Goal: Navigation & Orientation: Find specific page/section

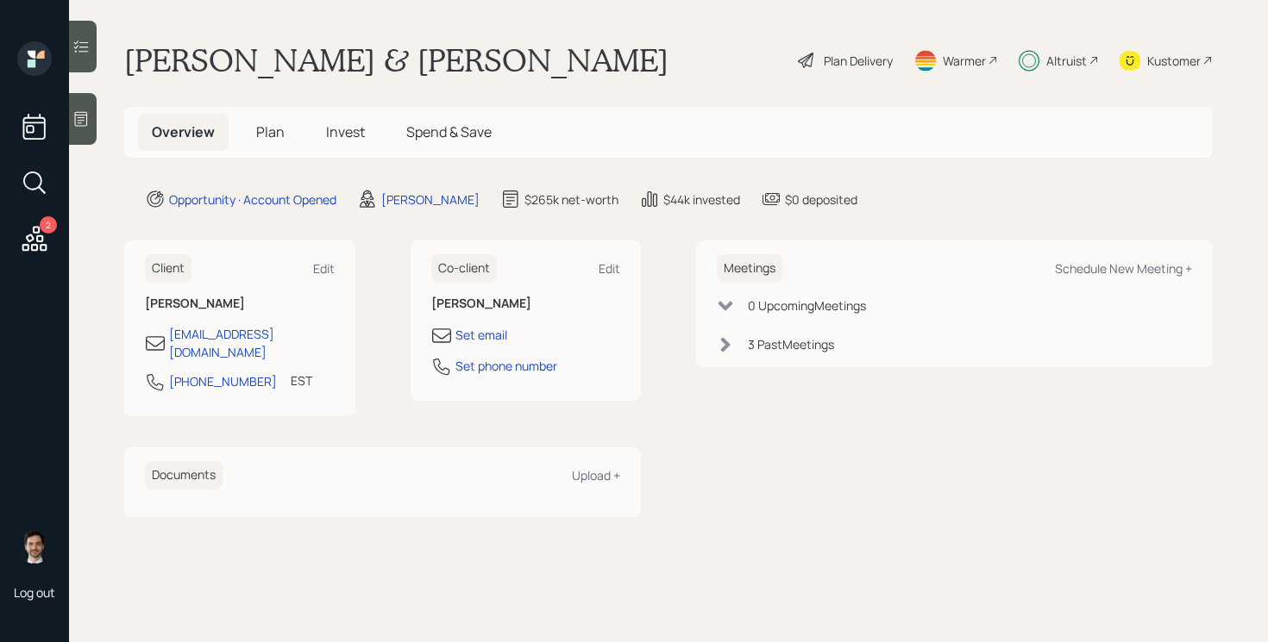
click at [341, 131] on span "Invest" at bounding box center [345, 131] width 39 height 19
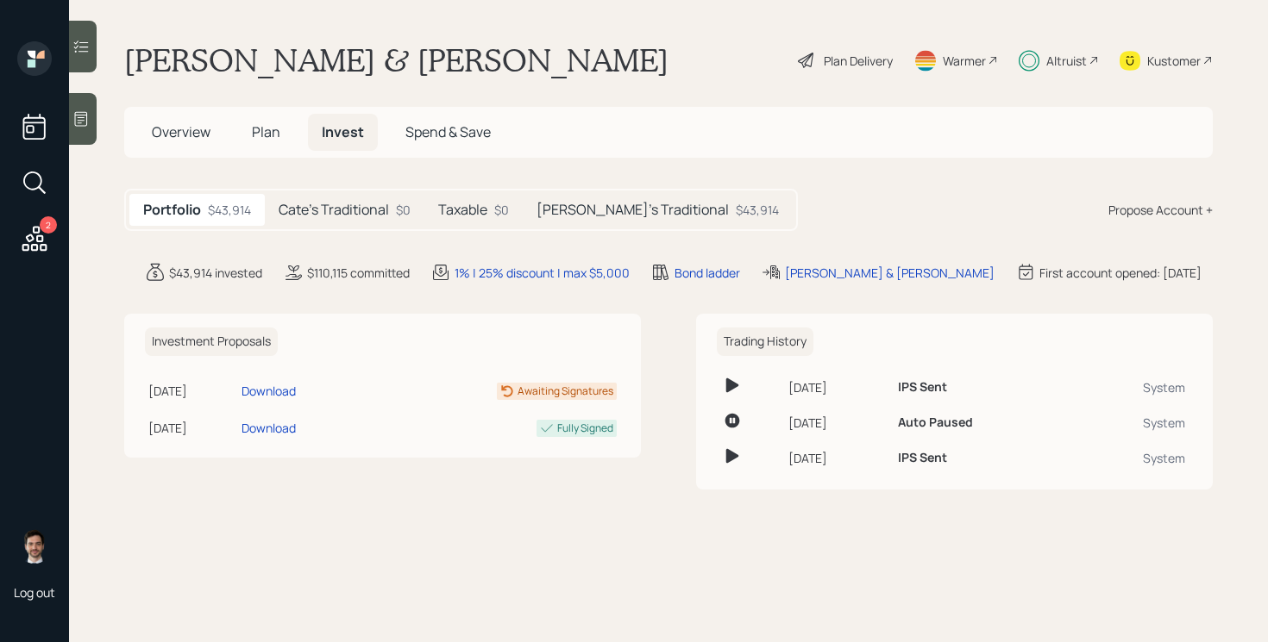
click at [372, 217] on h5 "Cate's Traditional" at bounding box center [334, 210] width 110 height 16
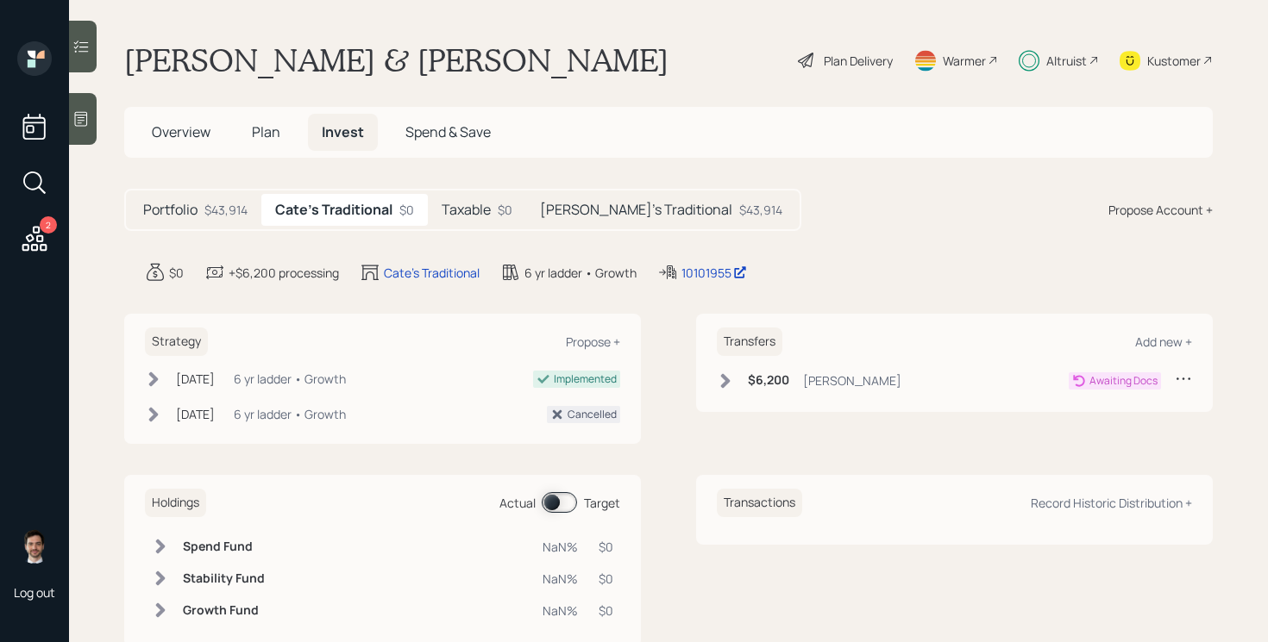
click at [470, 214] on h5 "Taxable" at bounding box center [465, 210] width 49 height 16
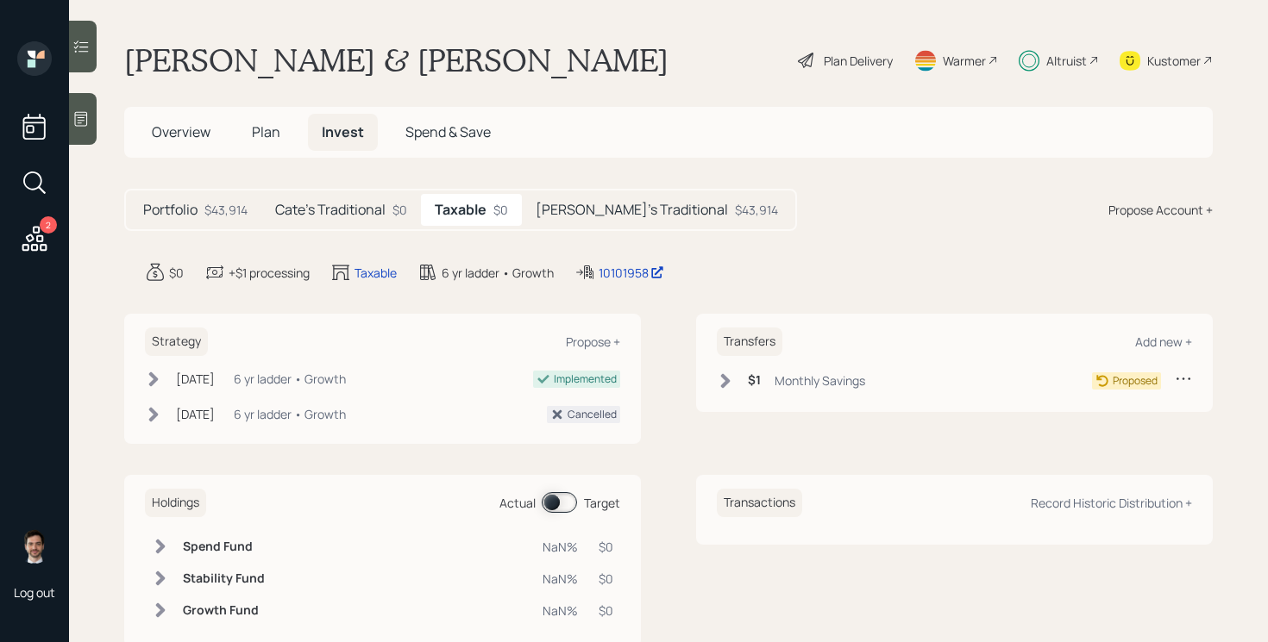
click at [641, 207] on h5 "[PERSON_NAME]'s Traditional" at bounding box center [631, 210] width 192 height 16
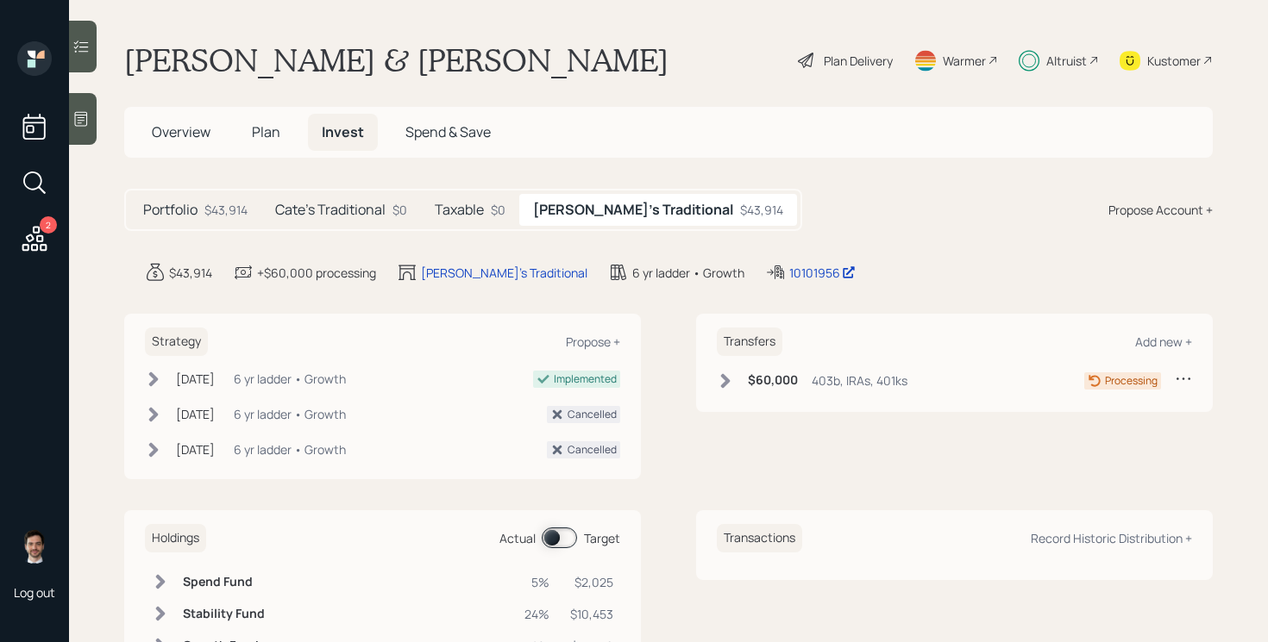
click at [722, 373] on icon at bounding box center [725, 381] width 17 height 17
